Goal: Task Accomplishment & Management: Complete application form

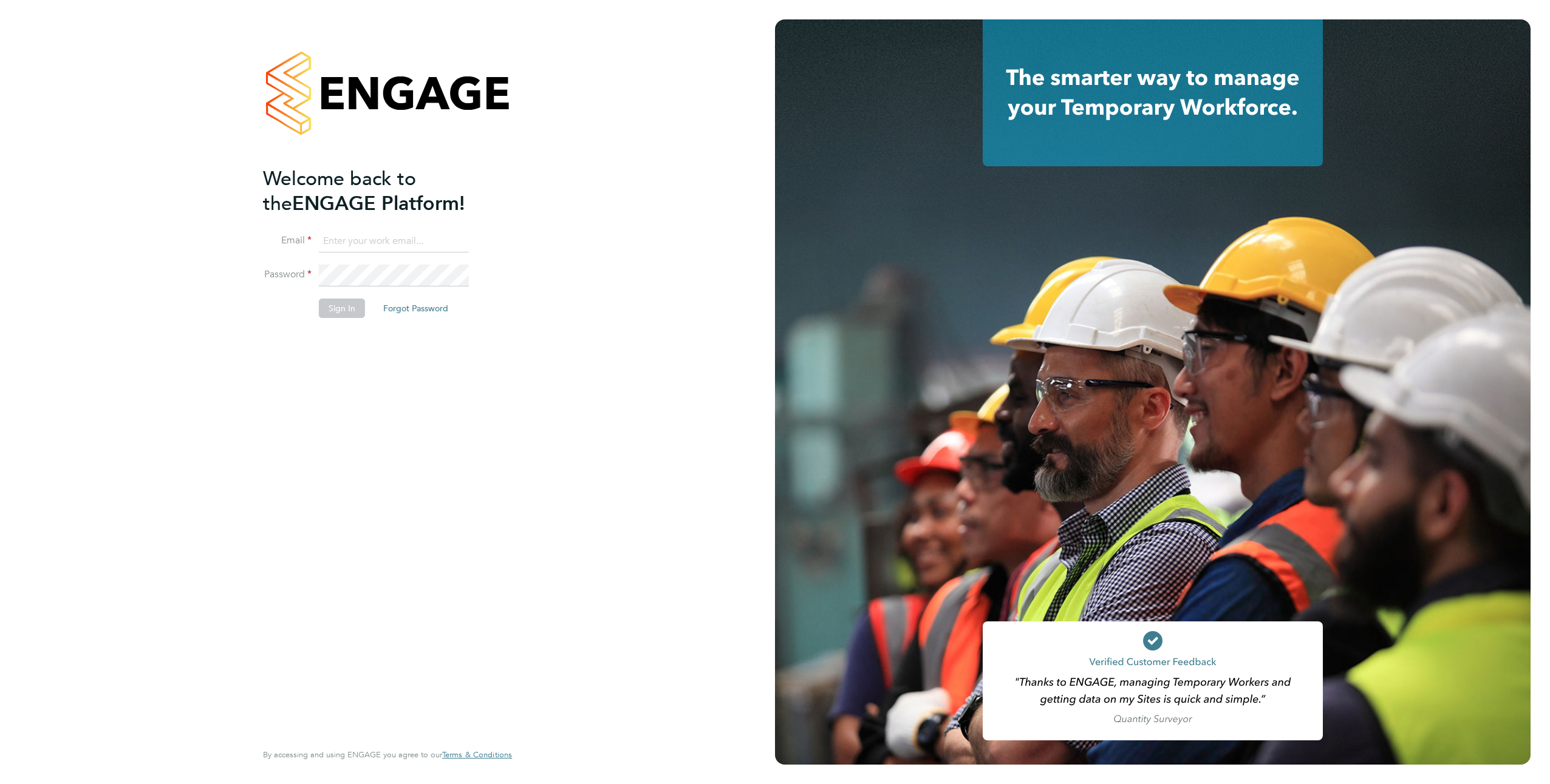
type input "suzanna.masters@brightonandhovealbion.com"
click at [340, 313] on button "Sign In" at bounding box center [341, 309] width 46 height 20
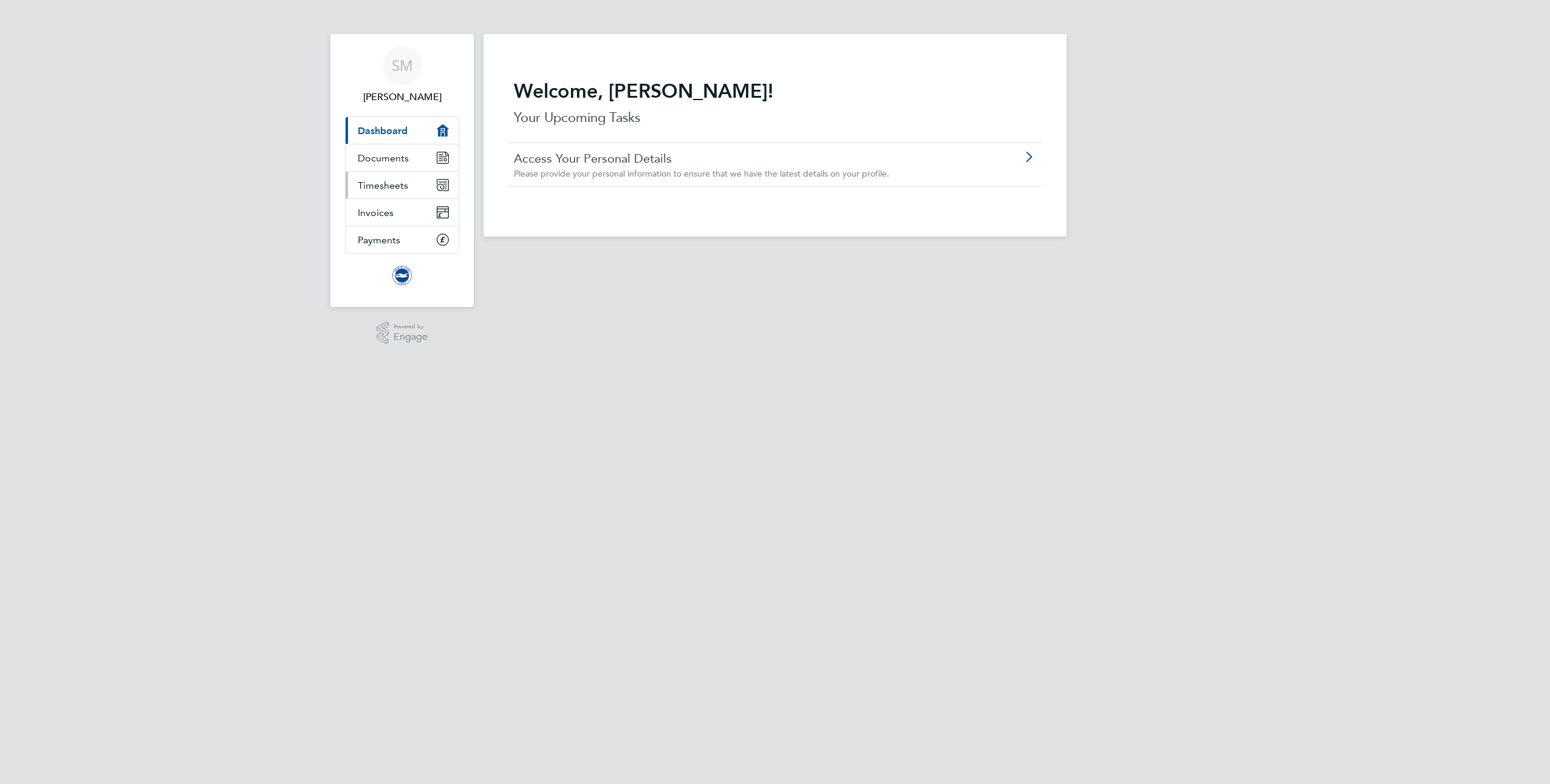
click at [362, 187] on span "Timesheets" at bounding box center [383, 186] width 50 height 11
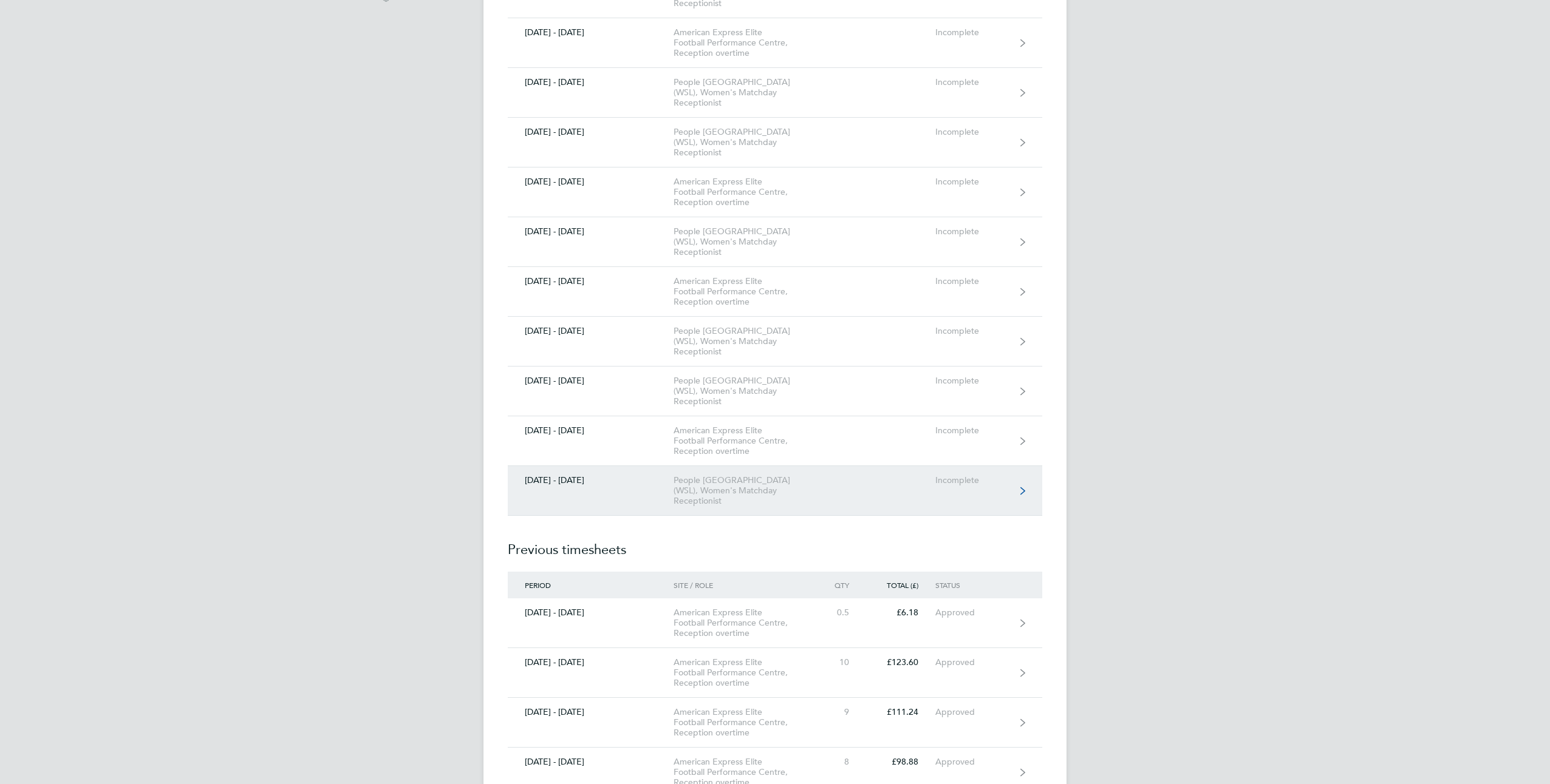
scroll to position [364, 0]
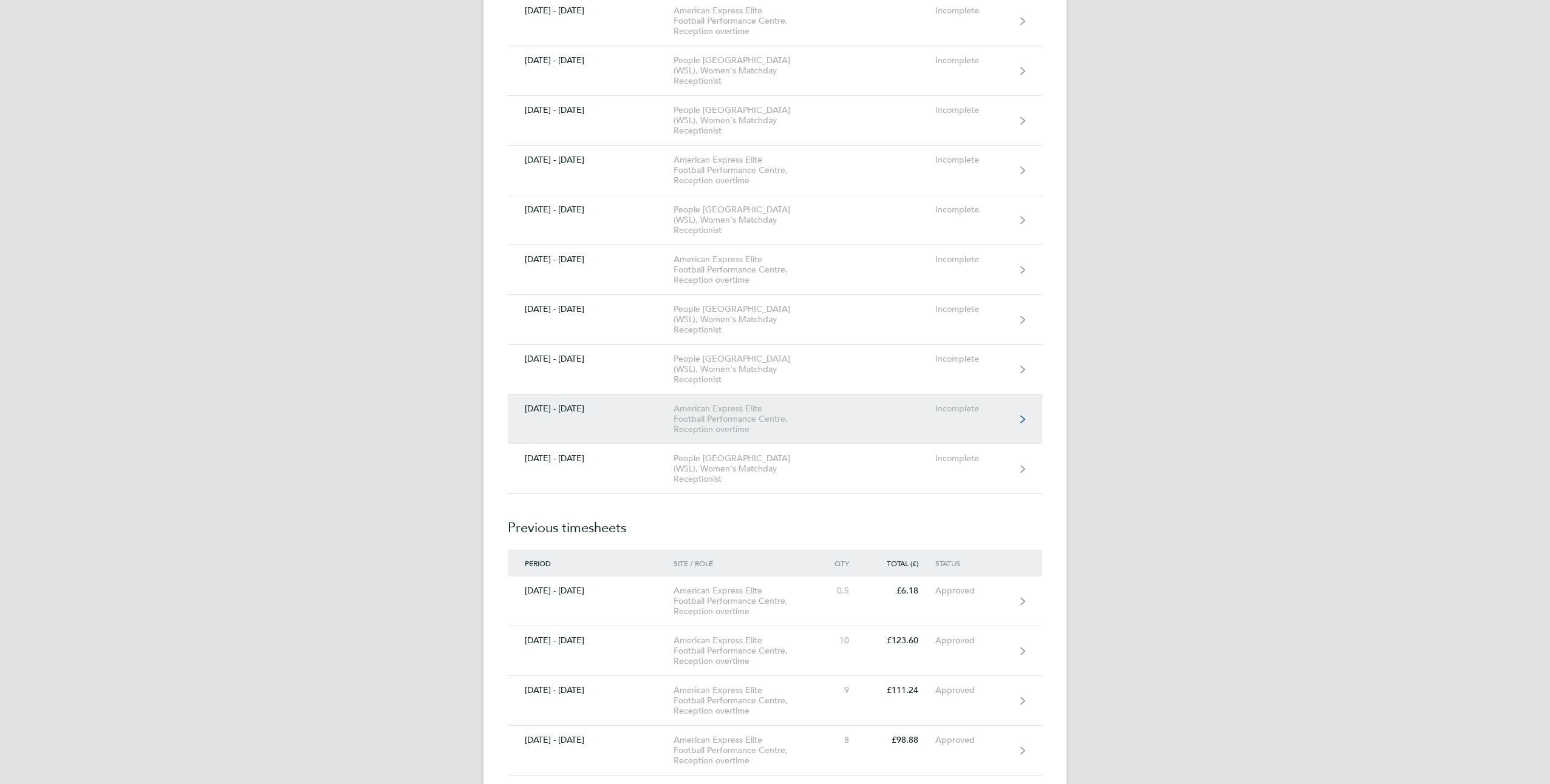
click at [715, 425] on div "American Express Elite Football Performance Centre, Reception overtime" at bounding box center [743, 419] width 139 height 31
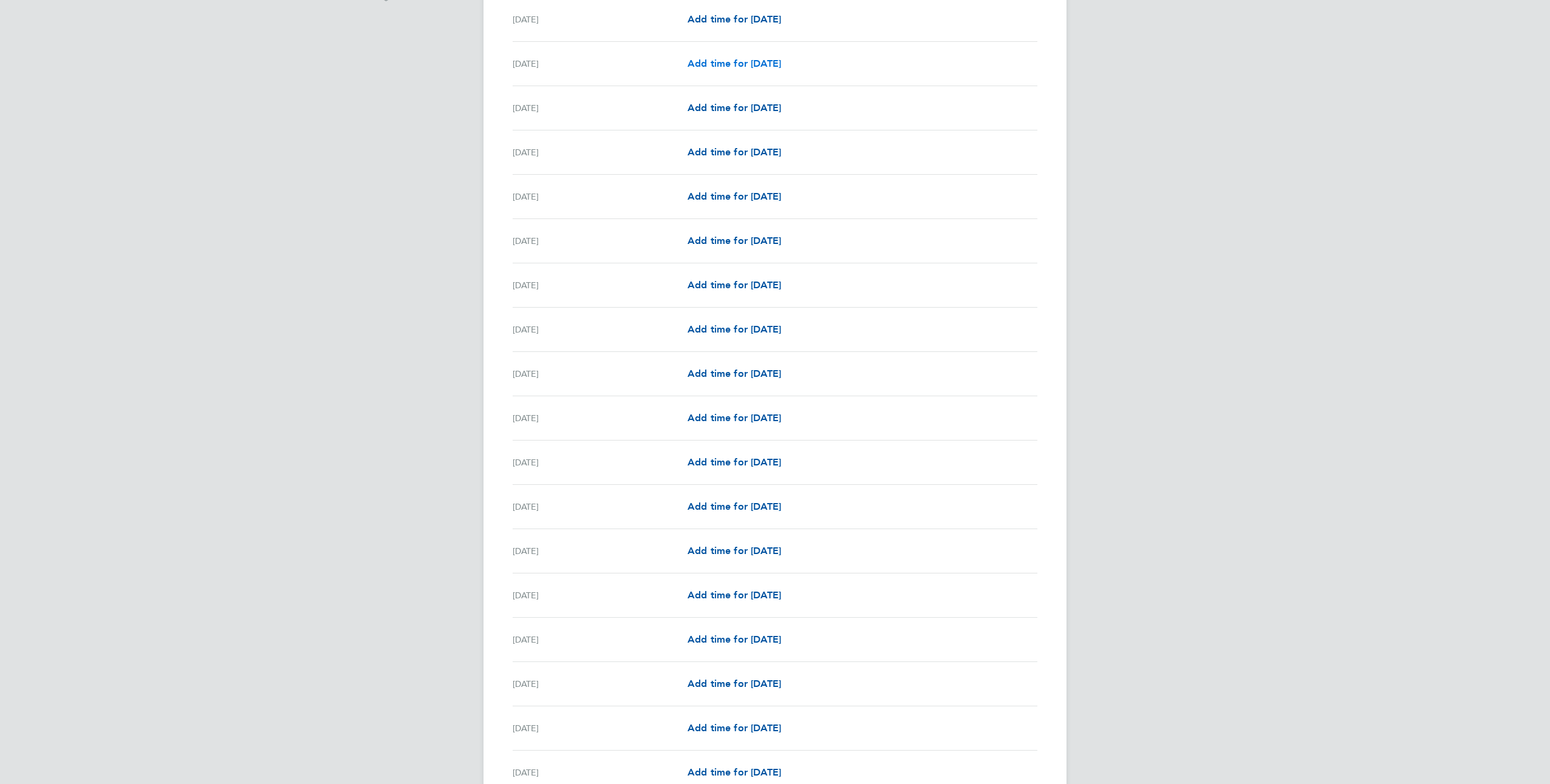
scroll to position [364, 0]
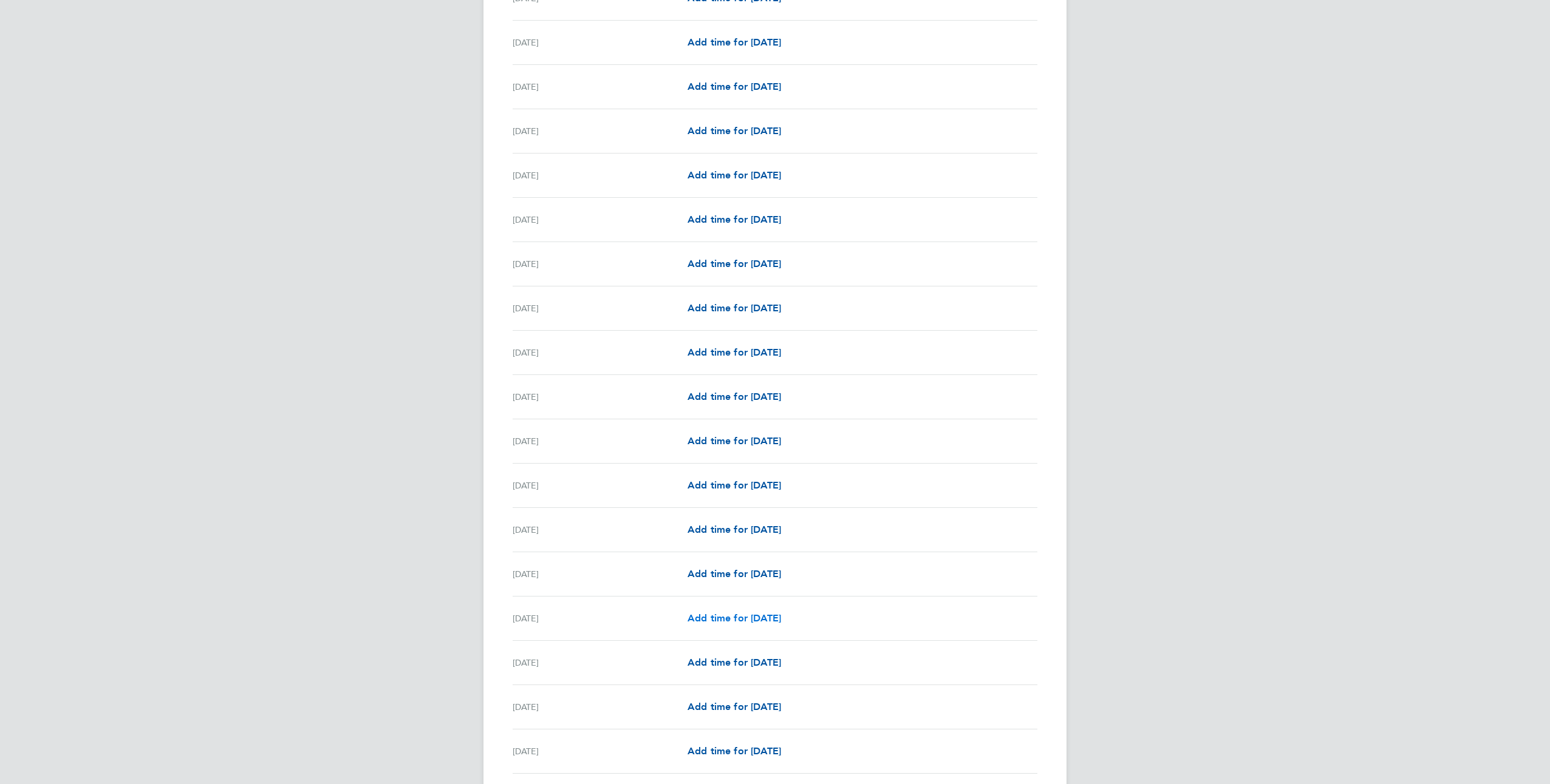
click at [740, 615] on span "Add time for [DATE]" at bounding box center [734, 618] width 94 height 11
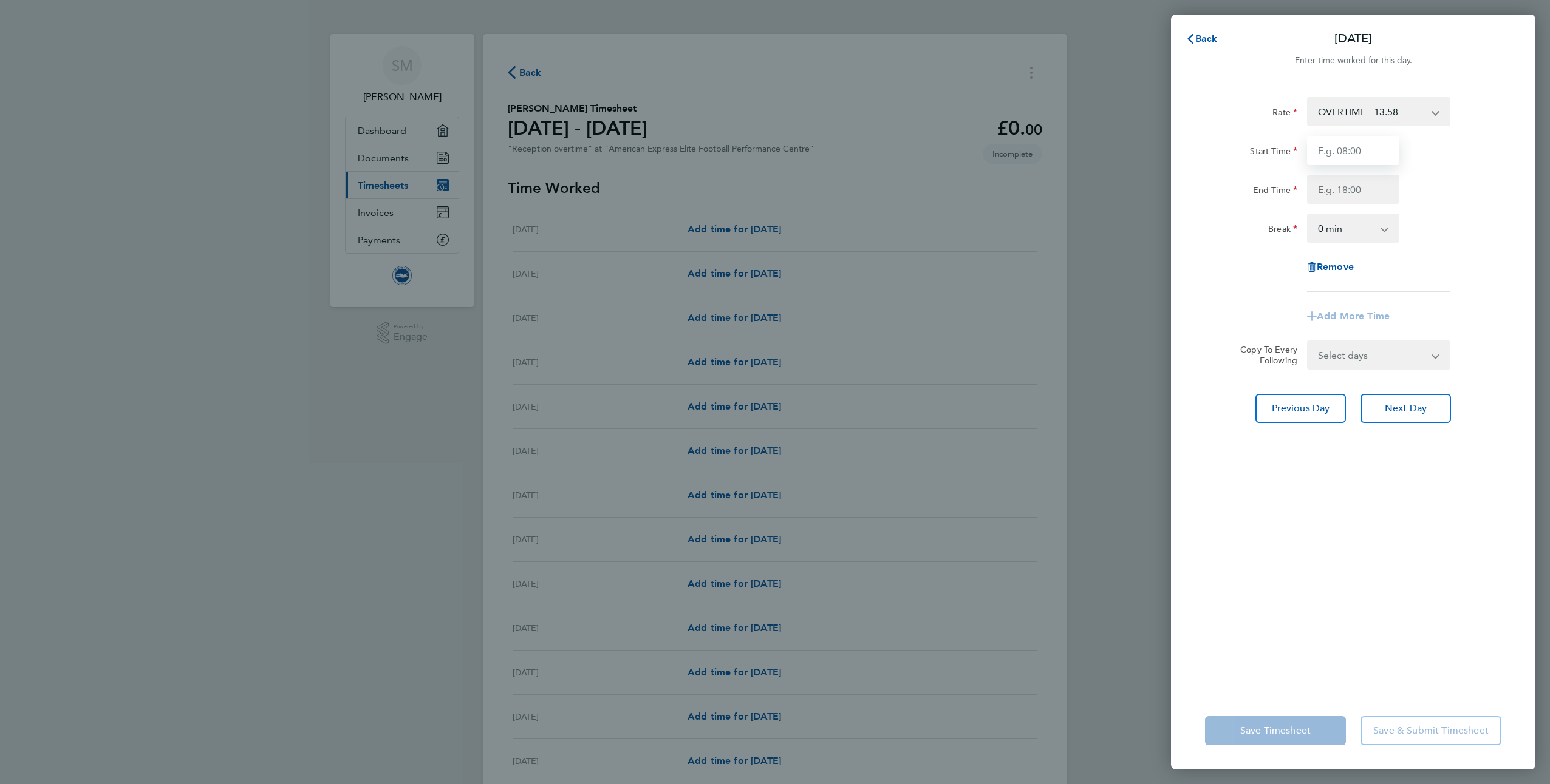
click at [1346, 152] on input "Start Time" at bounding box center [1352, 151] width 92 height 29
type input "08:00"
click at [1469, 212] on div "Rate OVERTIME - 13.58 Start Time 08:00 End Time Break 0 min 15 min 30 min 45 mi…" at bounding box center [1353, 194] width 296 height 195
click at [1371, 190] on input "End Time" at bounding box center [1352, 190] width 92 height 29
type input "12:00"
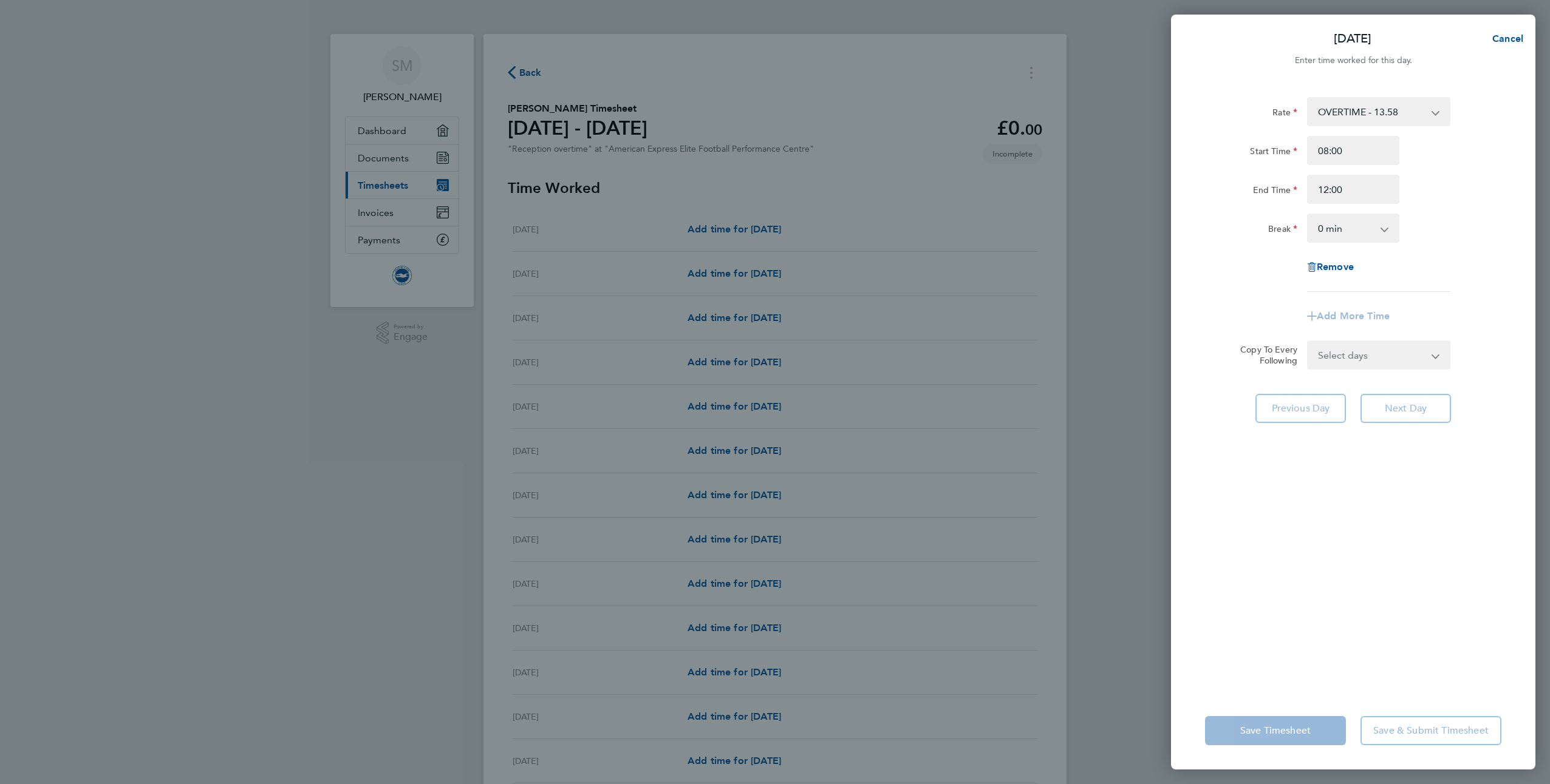
click at [1319, 672] on div "Rate OVERTIME - 13.58 Start Time 08:00 End Time 12:00 Break 0 min 15 min 30 min…" at bounding box center [1352, 387] width 364 height 610
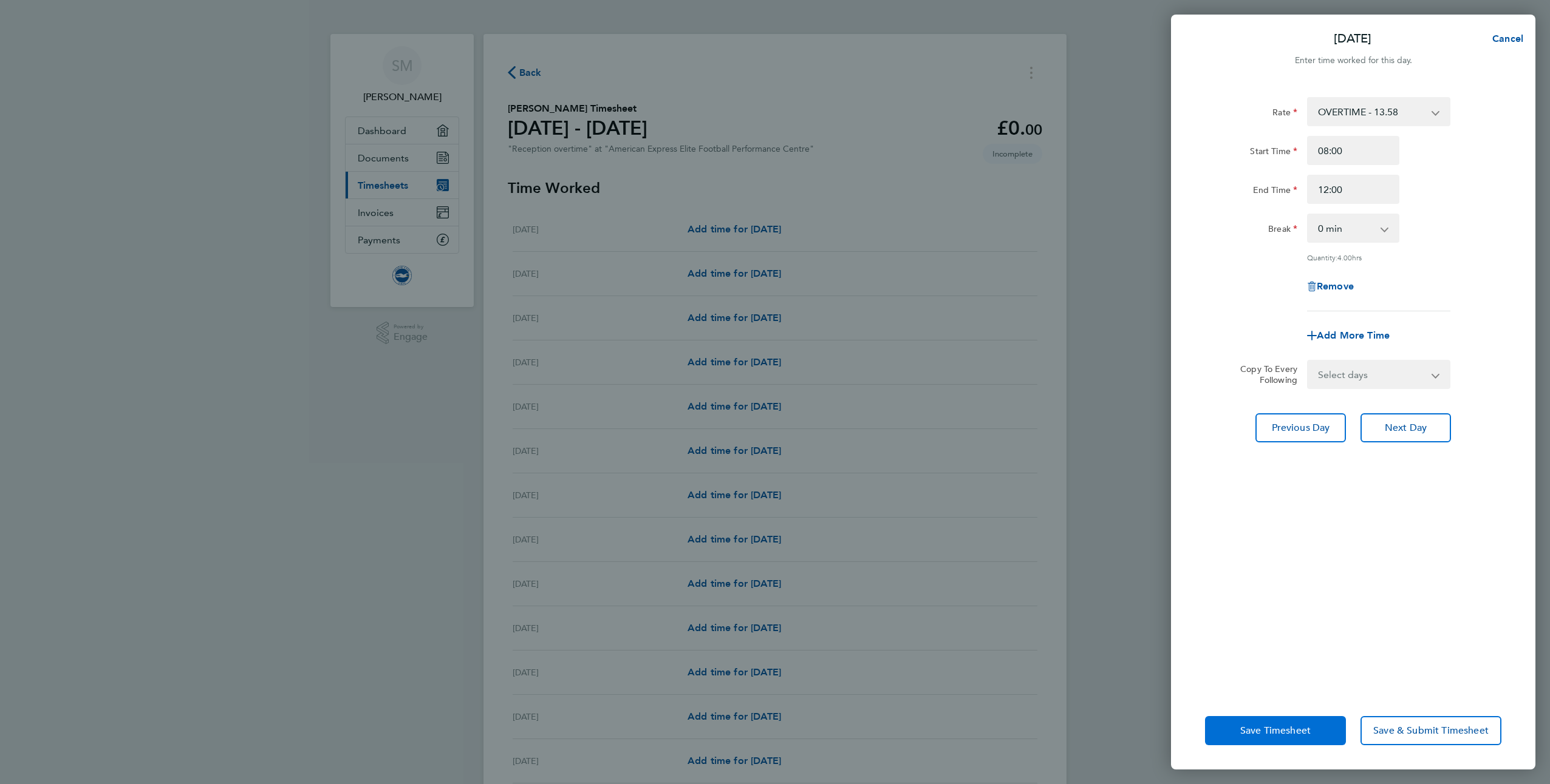
click at [1321, 733] on button "Save Timesheet" at bounding box center [1275, 731] width 141 height 29
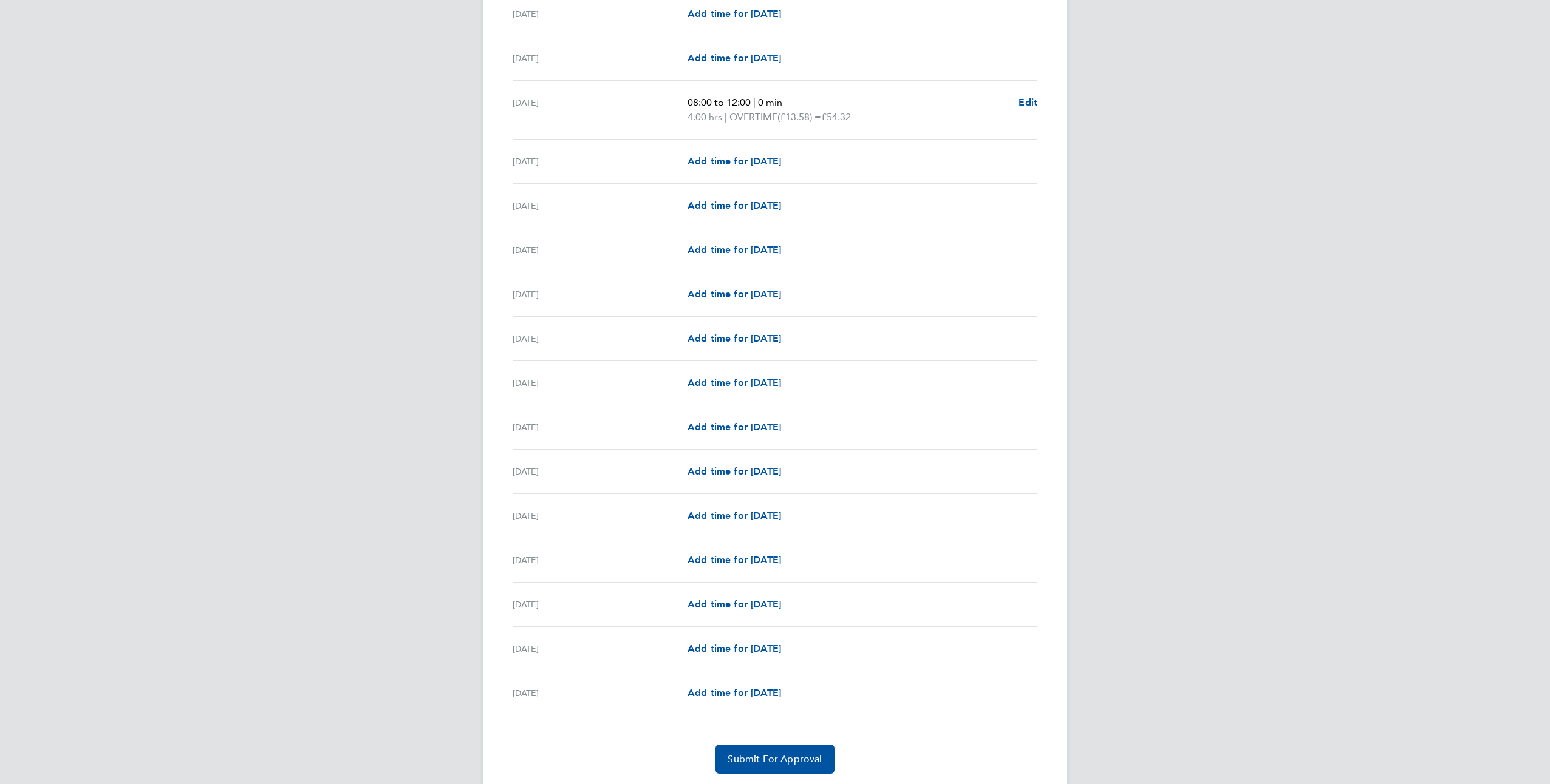
scroll to position [1031, 0]
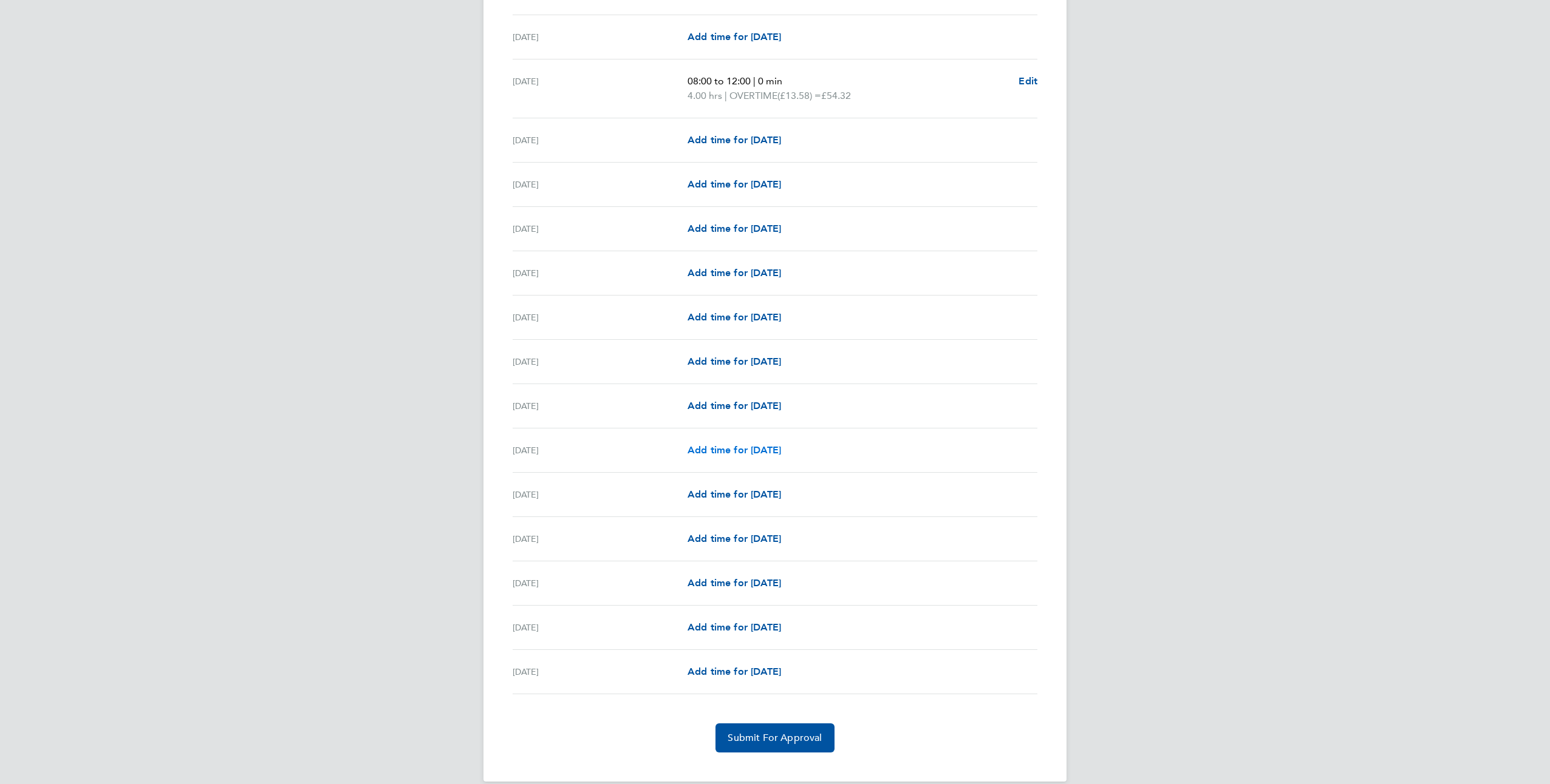
click at [736, 446] on span "Add time for [DATE]" at bounding box center [734, 450] width 94 height 11
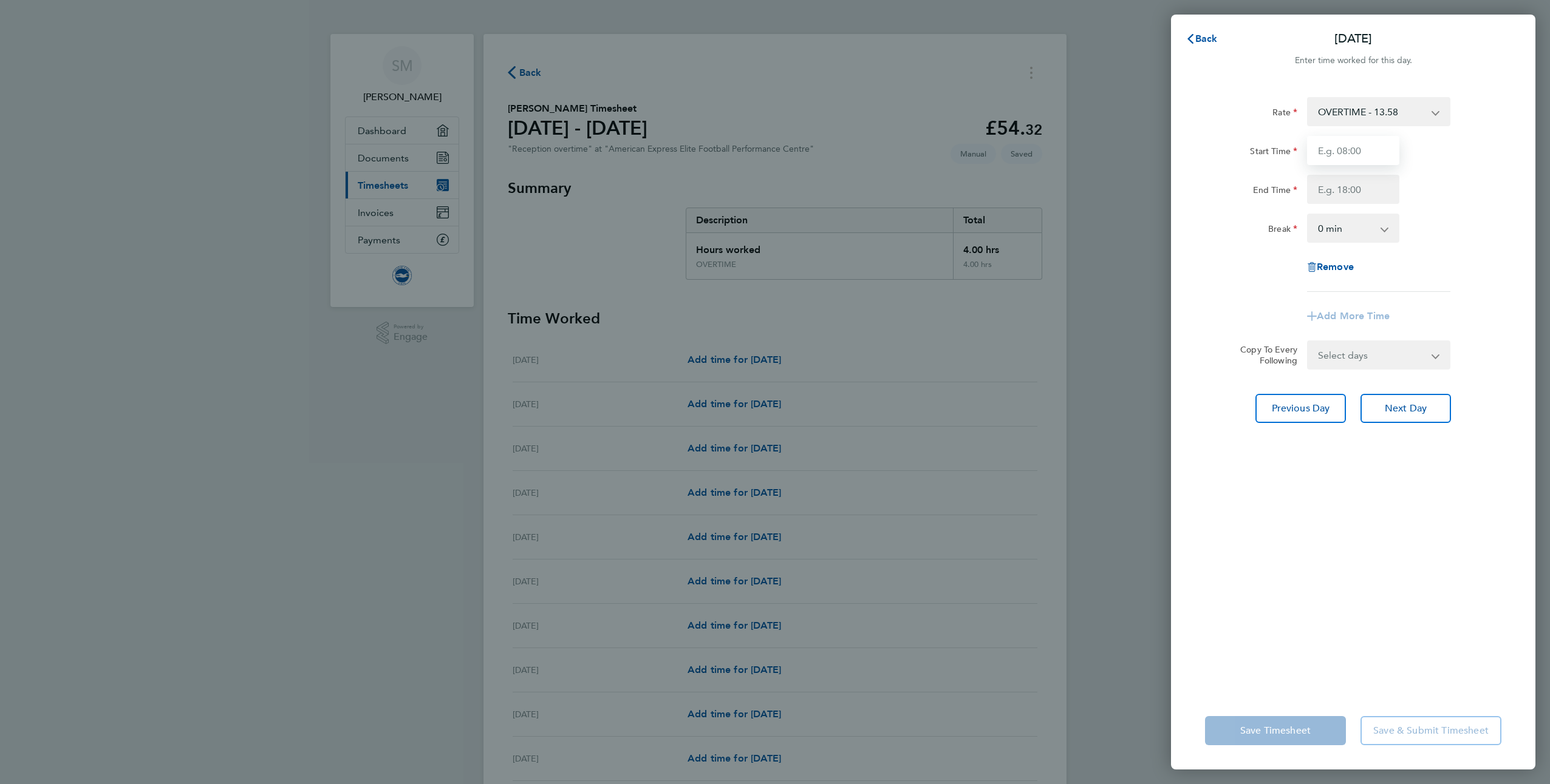
click at [1350, 164] on input "Start Time" at bounding box center [1352, 151] width 92 height 29
type input "11:00"
click at [1350, 185] on input "End Time" at bounding box center [1352, 190] width 92 height 29
type input "12:30"
click at [1376, 504] on div "Rate OVERTIME - 13.58 Start Time 11:00 End Time 12:30 Break 0 min 15 min 30 min…" at bounding box center [1352, 387] width 364 height 610
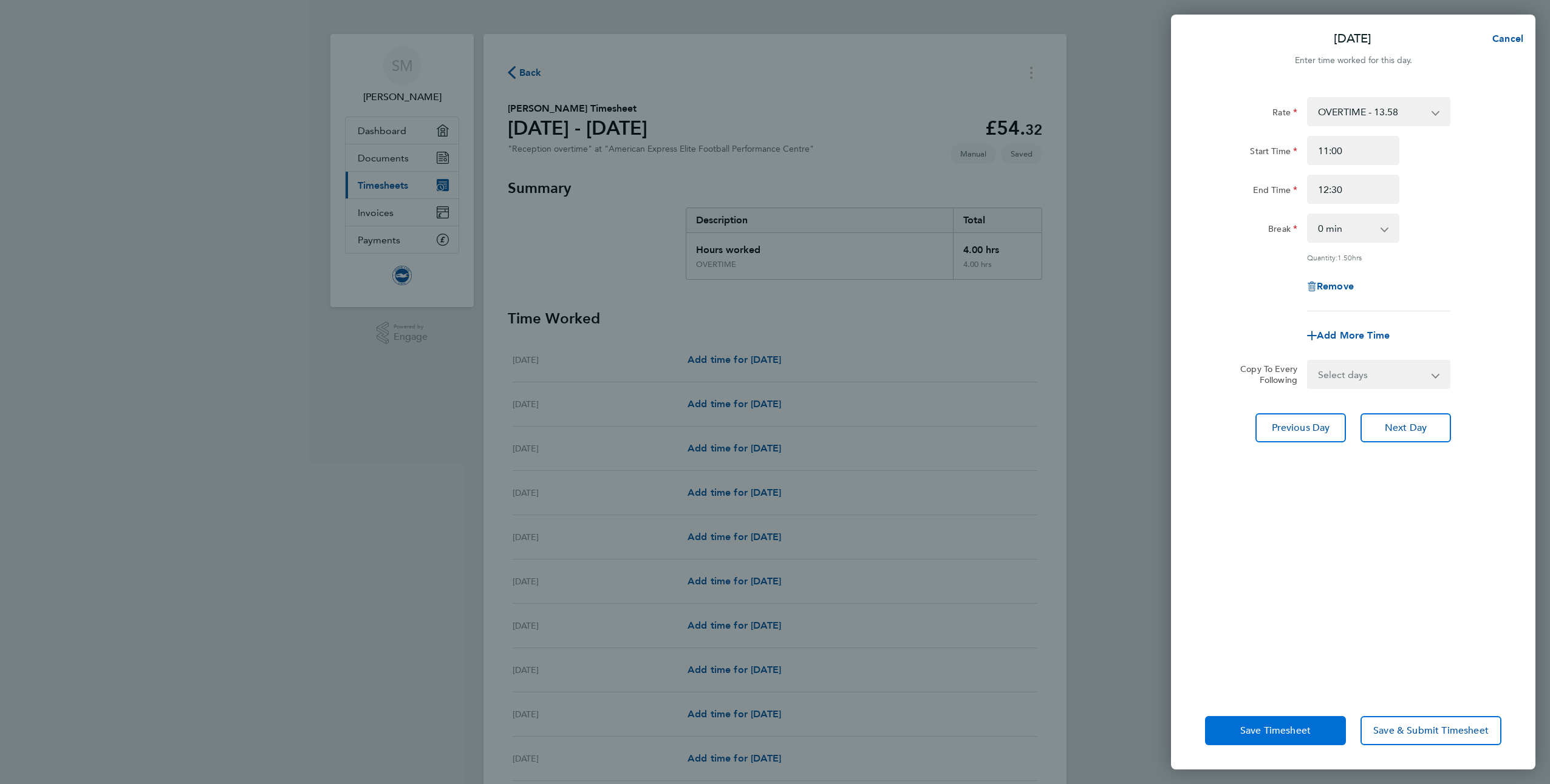
click at [1304, 725] on span "Save Timesheet" at bounding box center [1275, 730] width 70 height 12
